Goal: Check status: Check status

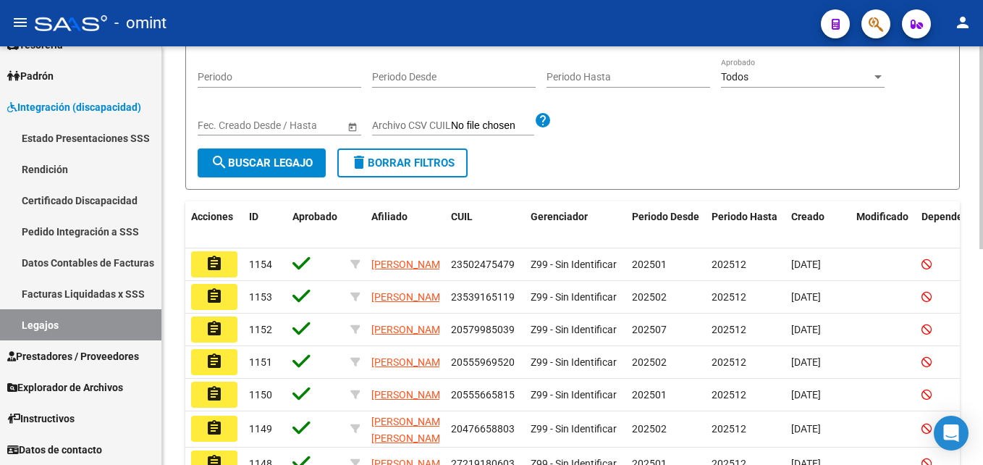
scroll to position [72, 0]
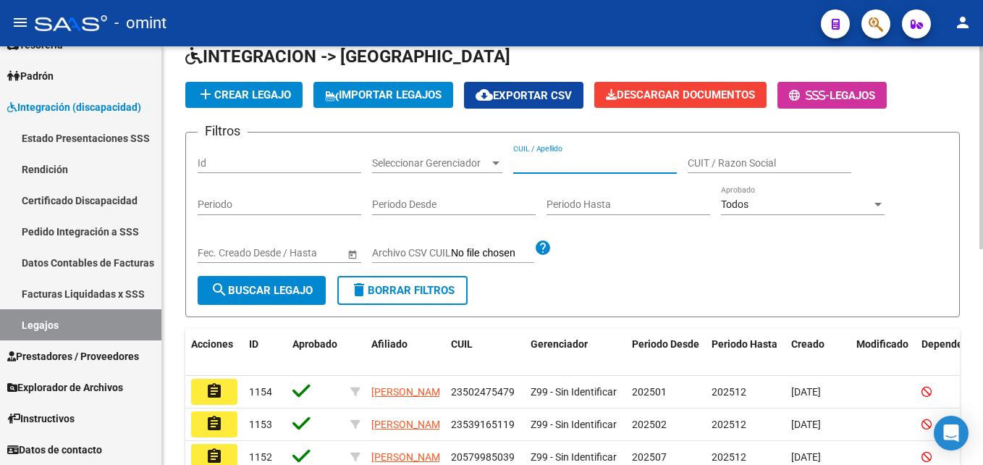
click at [587, 164] on input "CUIL / Apellido" at bounding box center [595, 163] width 164 height 12
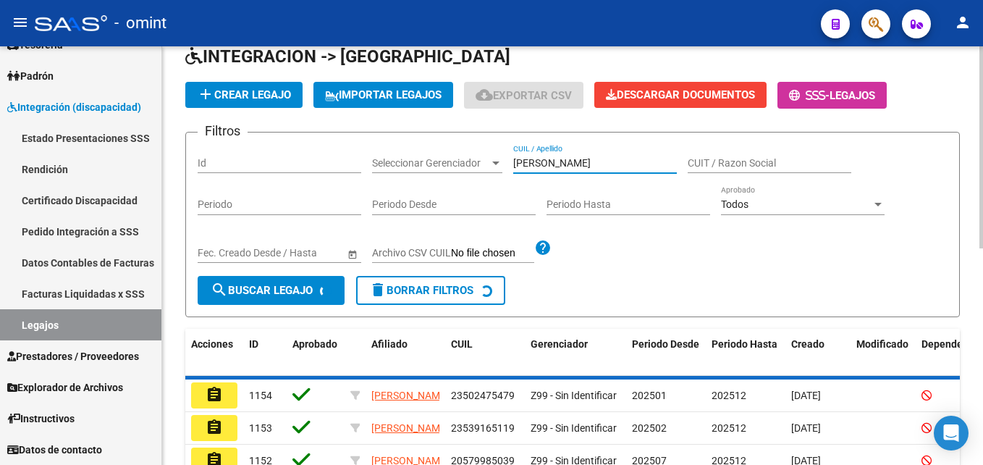
scroll to position [119, 0]
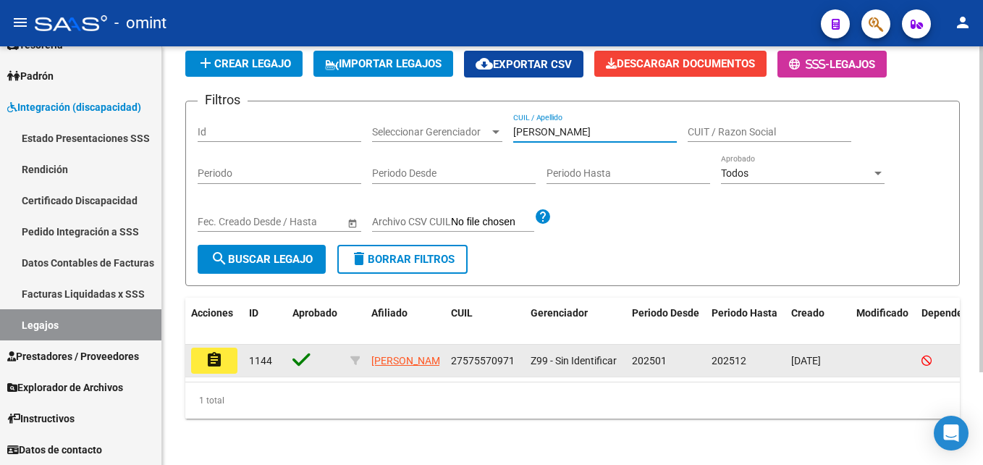
type input "[PERSON_NAME]"
click at [208, 353] on mat-icon "assignment" at bounding box center [214, 359] width 17 height 17
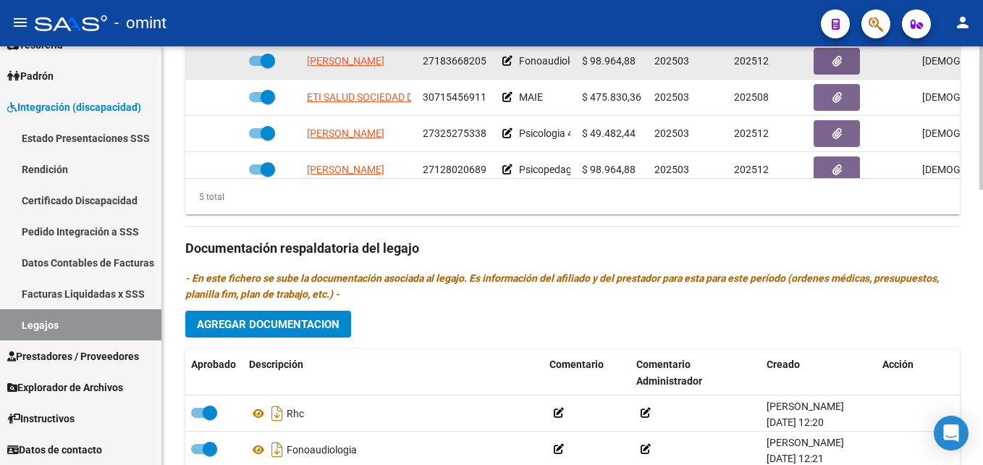
scroll to position [579, 0]
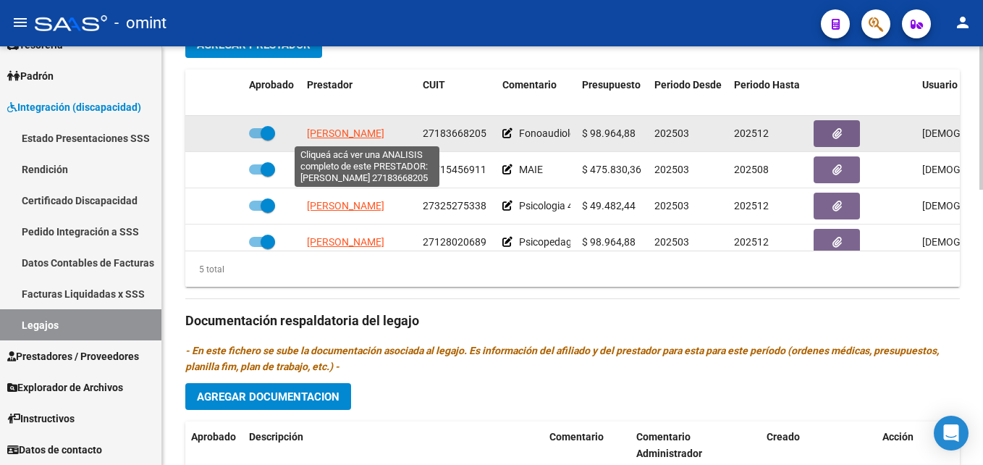
click at [353, 125] on datatable-body-cell "[PERSON_NAME]" at bounding box center [359, 133] width 116 height 35
click at [353, 133] on span "[PERSON_NAME]" at bounding box center [345, 133] width 77 height 12
type textarea "27183668205"
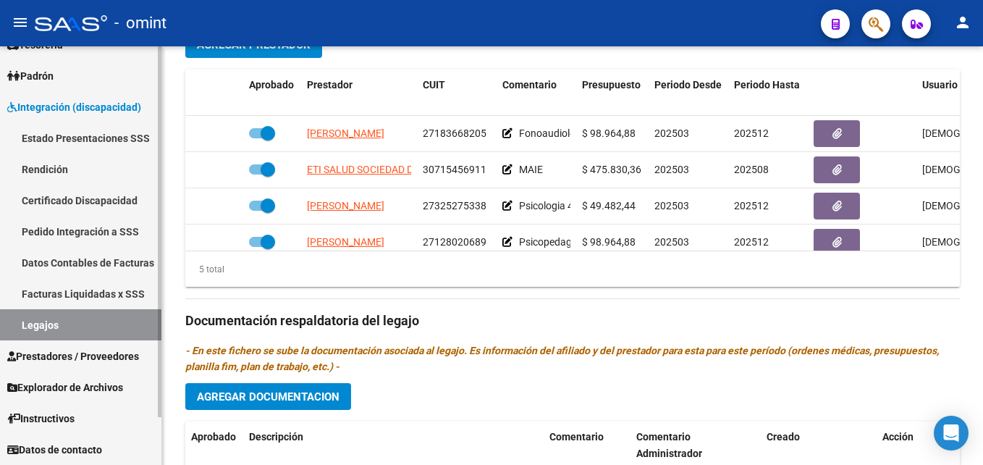
drag, startPoint x: 69, startPoint y: 322, endPoint x: 100, endPoint y: 318, distance: 31.4
click at [69, 322] on link "Legajos" at bounding box center [80, 324] width 161 height 31
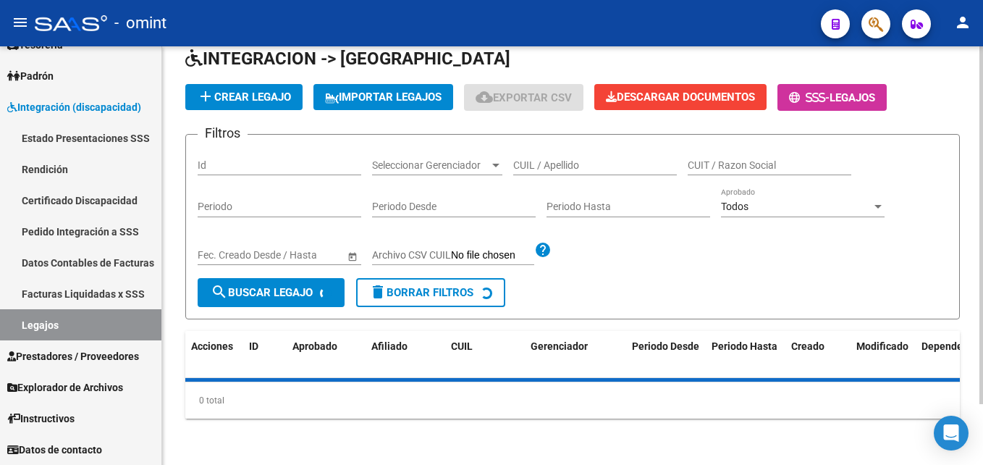
click at [546, 164] on input "CUIL / Apellido" at bounding box center [595, 165] width 164 height 12
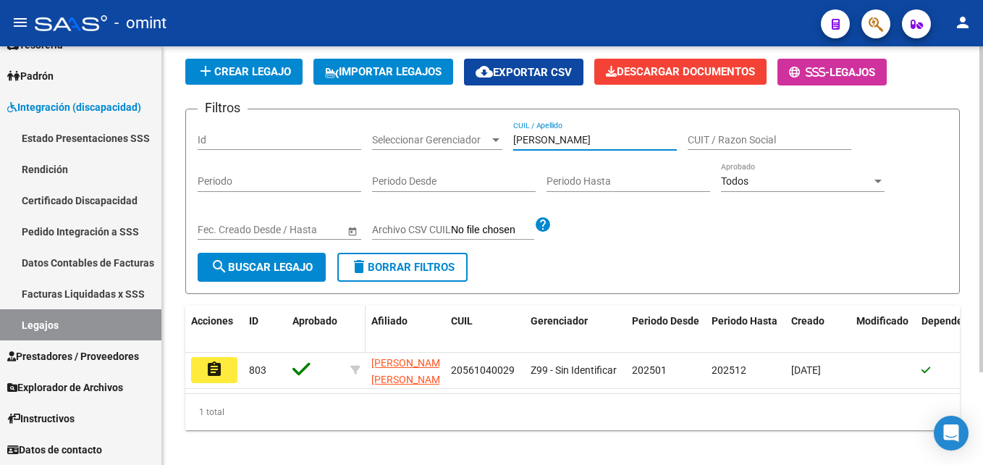
scroll to position [119, 0]
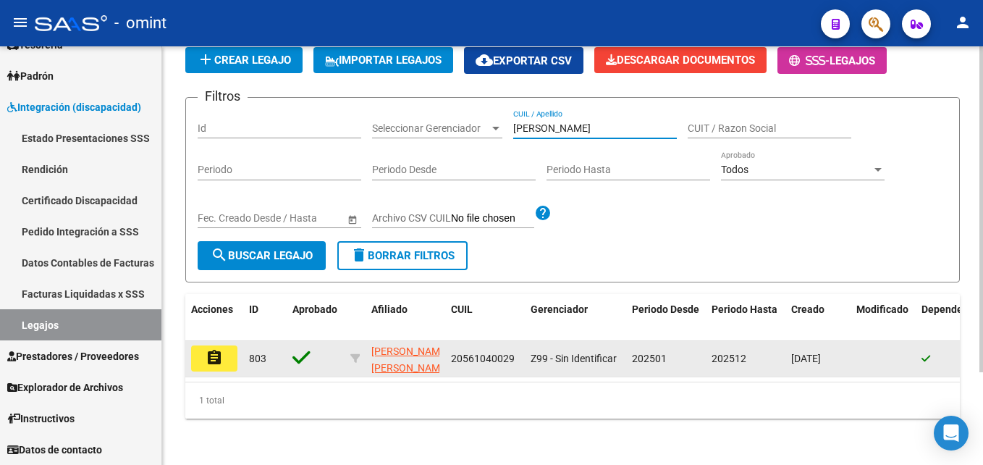
type input "[PERSON_NAME]"
click at [218, 349] on mat-icon "assignment" at bounding box center [214, 357] width 17 height 17
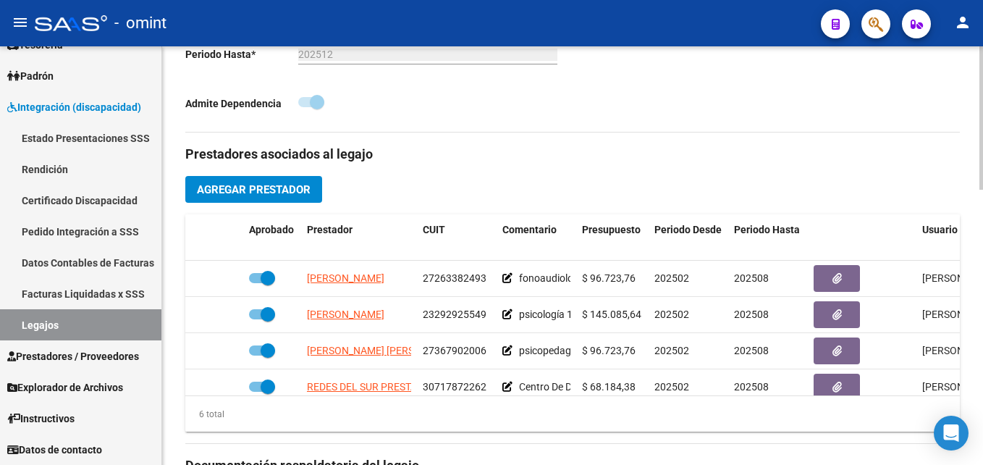
scroll to position [98, 0]
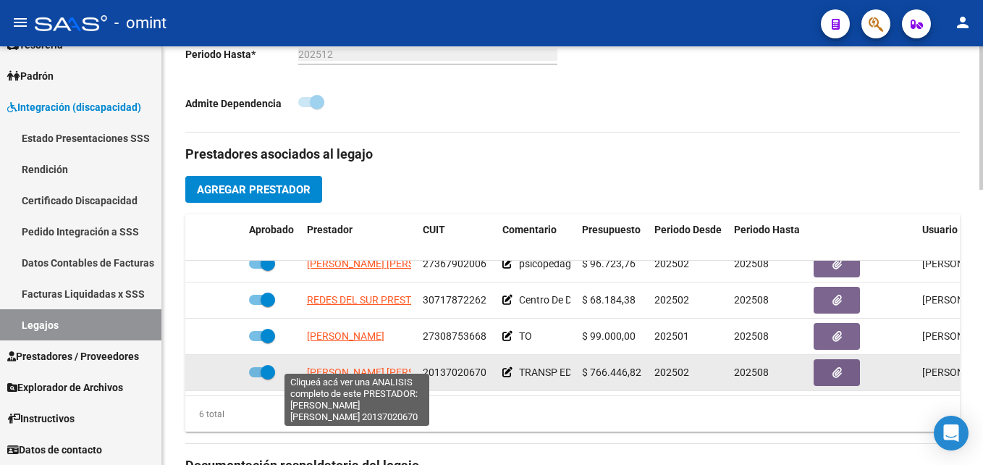
click at [341, 366] on span "[PERSON_NAME] [PERSON_NAME]" at bounding box center [385, 372] width 157 height 12
type textarea "20137020670"
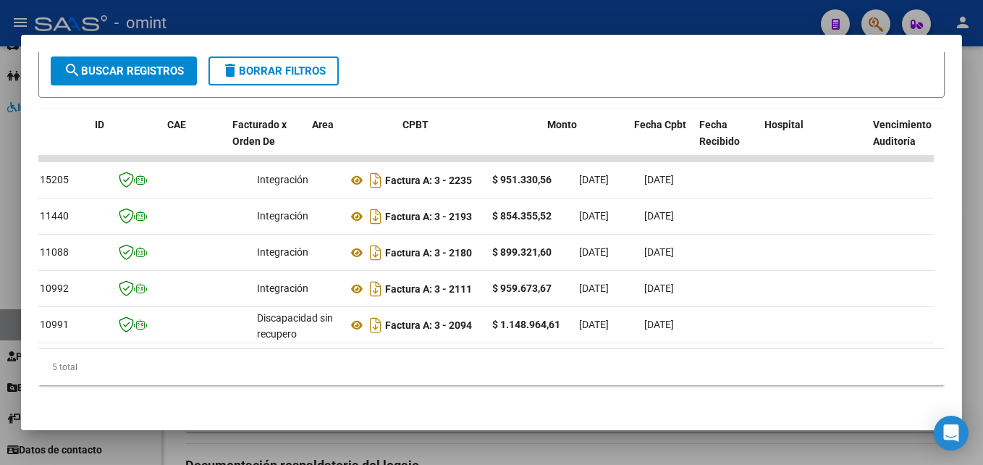
scroll to position [0, 0]
